Goal: Navigation & Orientation: Find specific page/section

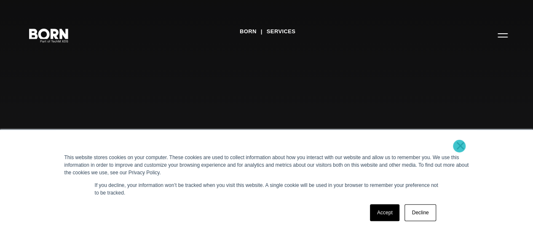
click at [459, 146] on link "×" at bounding box center [461, 146] width 10 height 8
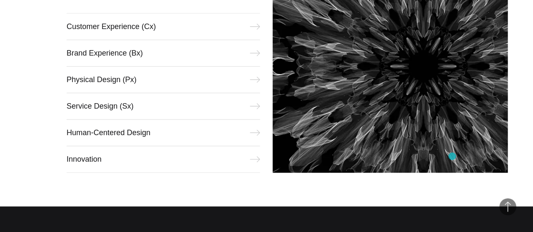
scroll to position [379, 0]
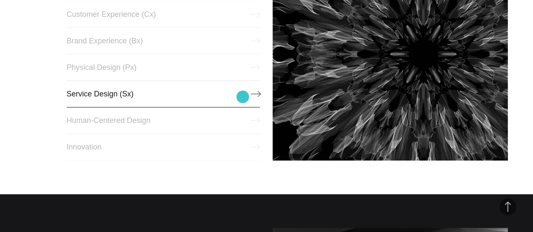
click at [243, 97] on link "Service Design (Sx)" at bounding box center [164, 94] width 194 height 27
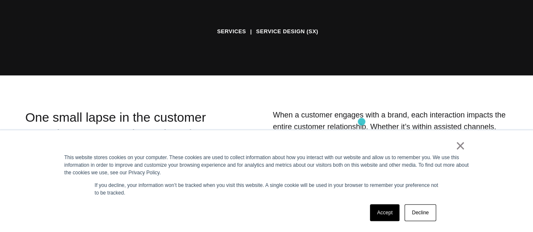
scroll to position [169, 0]
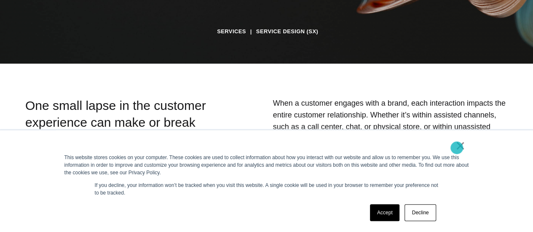
click at [459, 148] on link "×" at bounding box center [461, 146] width 10 height 8
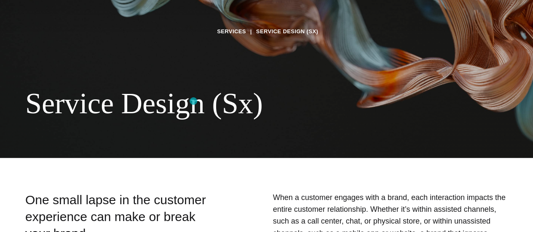
scroll to position [0, 0]
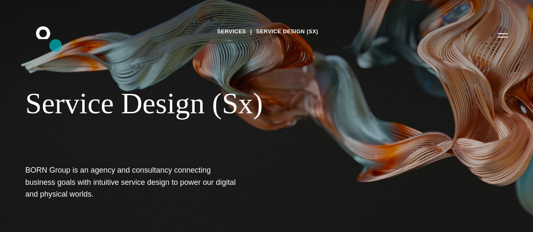
click at [50, 39] on icon at bounding box center [43, 32] width 14 height 13
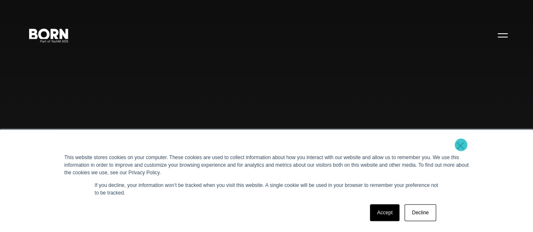
click at [461, 145] on link "×" at bounding box center [461, 146] width 10 height 8
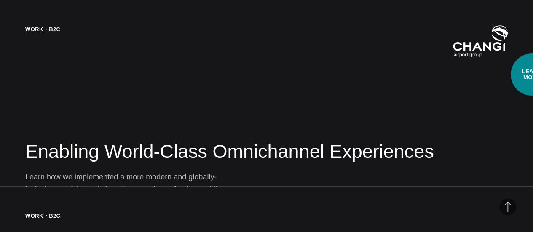
scroll to position [1012, 0]
